Goal: Task Accomplishment & Management: Manage account settings

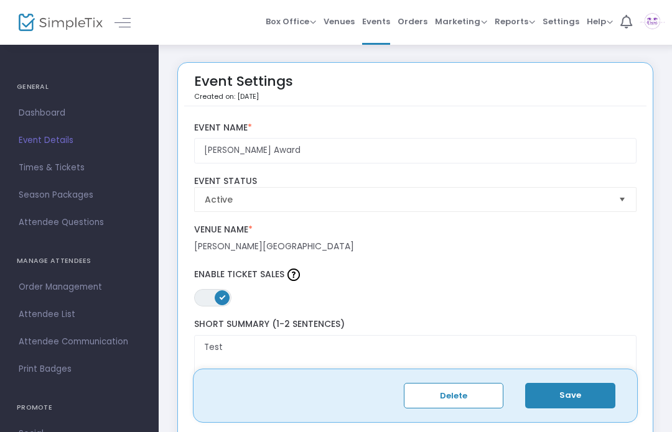
click at [586, 395] on button "Save" at bounding box center [570, 395] width 90 height 25
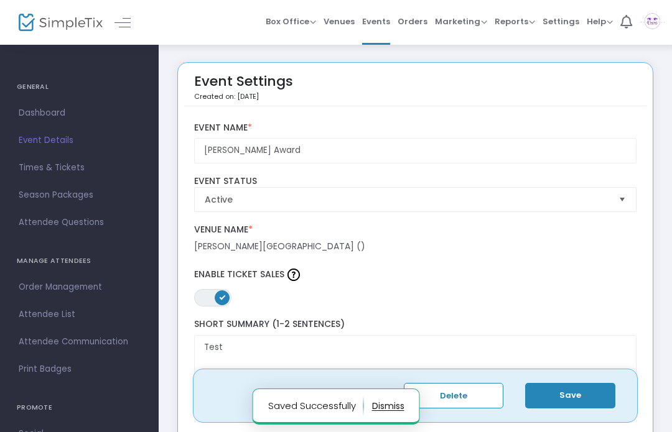
click at [73, 134] on span "Event Details" at bounding box center [79, 140] width 121 height 16
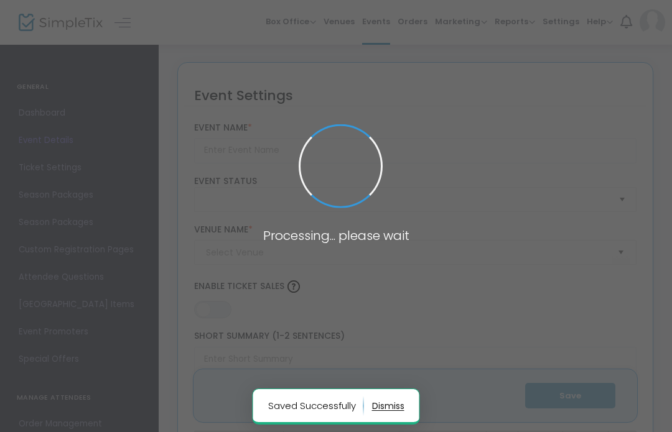
type input "[PERSON_NAME] Award"
type textarea "Test"
type input "Buy Tickets"
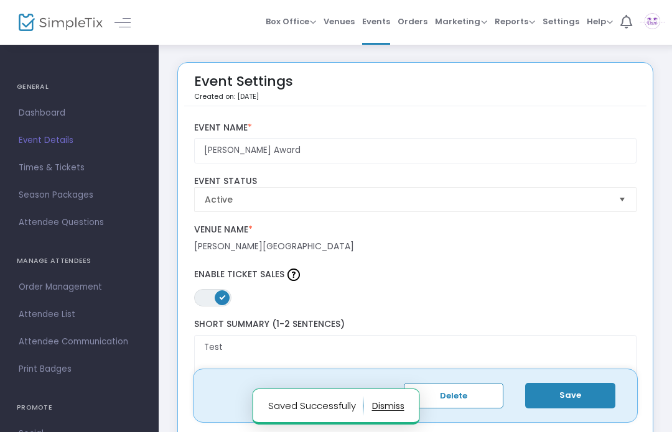
click at [50, 111] on span "Dashboard" at bounding box center [79, 113] width 121 height 16
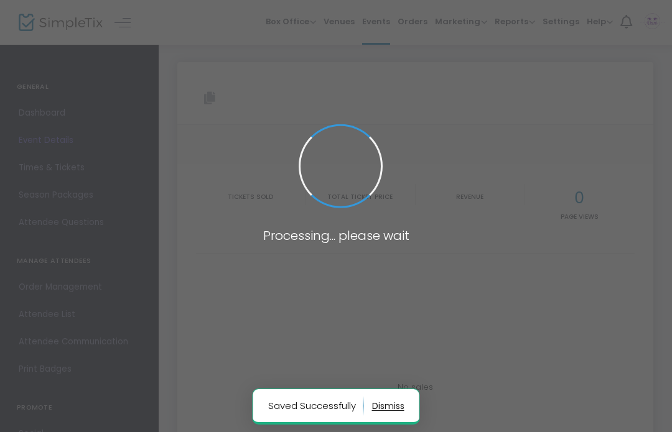
type input "[URL][DOMAIN_NAME][PERSON_NAME]"
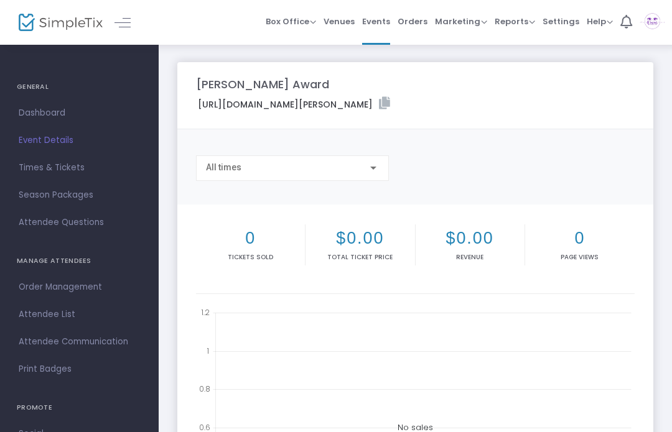
click at [75, 144] on span "Event Details" at bounding box center [79, 140] width 121 height 16
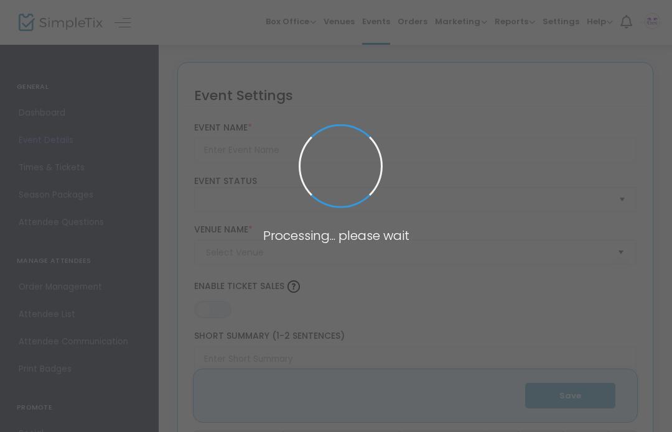
type input "[PERSON_NAME] Award"
type textarea "Test"
type input "Buy Tickets"
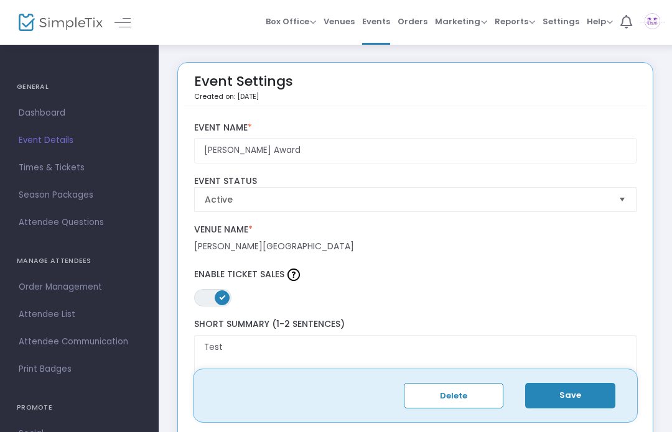
click at [52, 101] on link "Dashboard" at bounding box center [79, 112] width 159 height 27
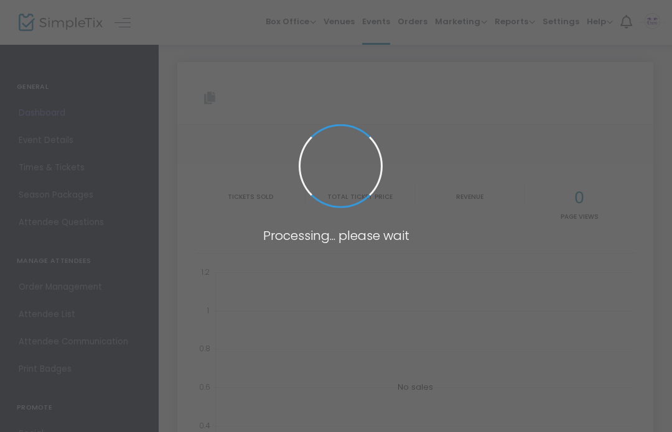
type input "[URL][DOMAIN_NAME][PERSON_NAME]"
click at [384, 22] on span at bounding box center [336, 216] width 672 height 432
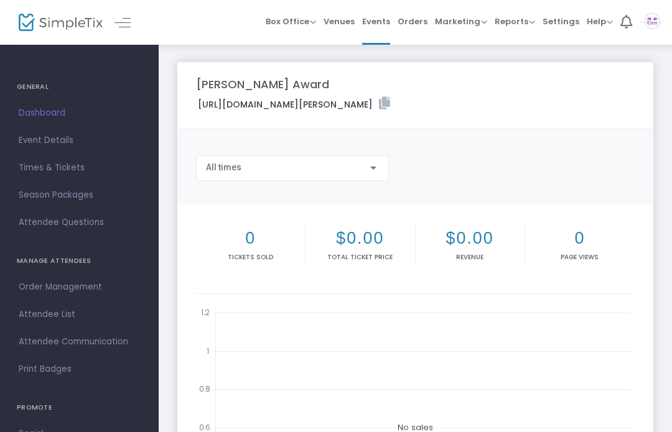
click at [381, 22] on span "Events" at bounding box center [376, 22] width 28 height 32
